Goal: Task Accomplishment & Management: Manage account settings

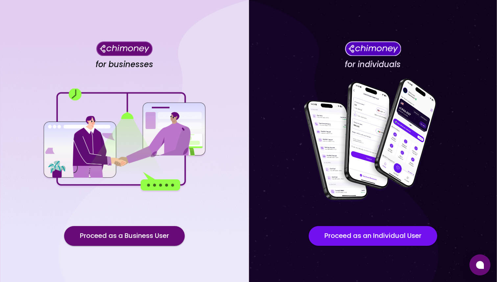
click at [252, 41] on div "for individuals Proceed as an Individual User" at bounding box center [373, 148] width 249 height 297
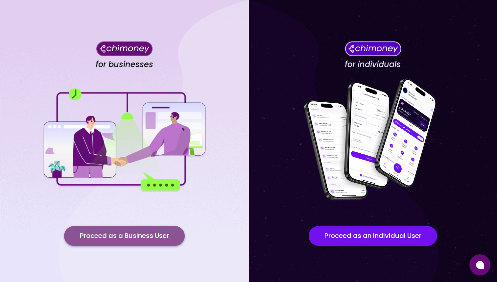
click at [160, 240] on button "Proceed as a Business User" at bounding box center [124, 236] width 121 height 20
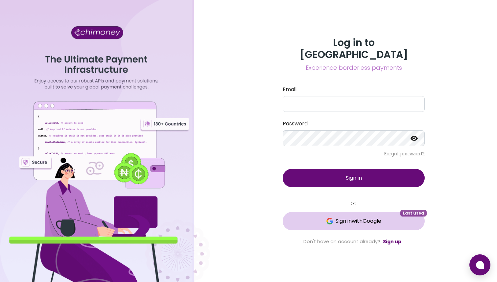
click at [361, 217] on span "Sign in with Google" at bounding box center [359, 221] width 46 height 8
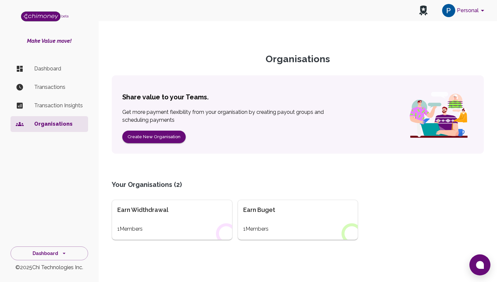
click at [57, 69] on p "Dashboard" at bounding box center [58, 69] width 49 height 8
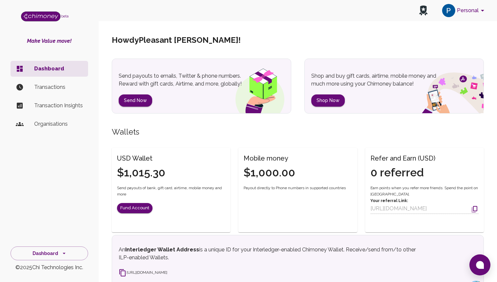
click at [469, 13] on button "Personal" at bounding box center [465, 10] width 50 height 17
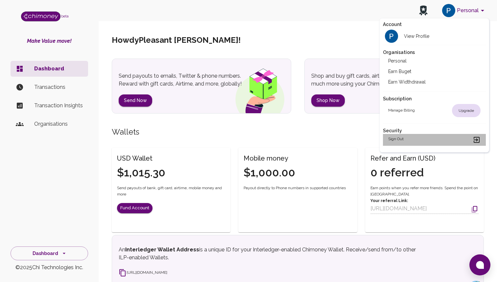
click at [394, 141] on h2 "Sign out" at bounding box center [396, 140] width 15 height 8
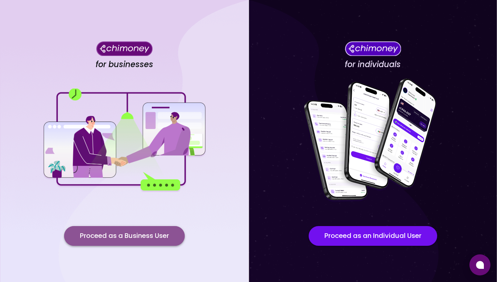
click at [164, 241] on button "Proceed as a Business User" at bounding box center [124, 236] width 121 height 20
